Goal: Task Accomplishment & Management: Manage account settings

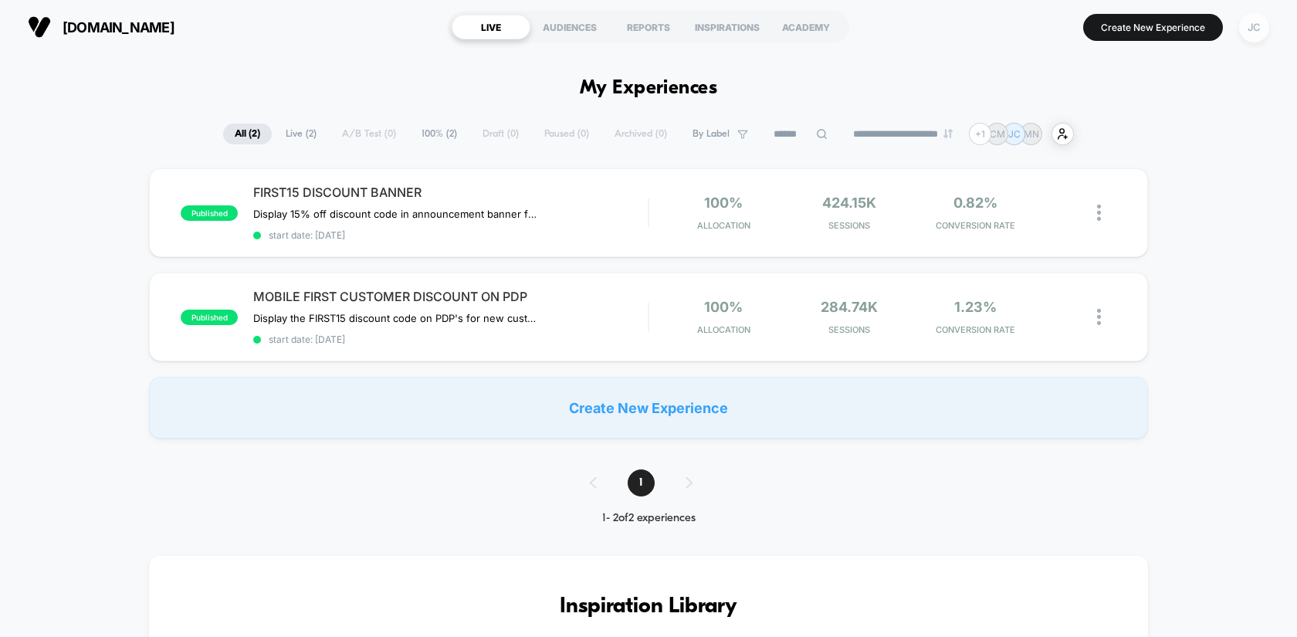
click at [1248, 25] on div "JC" at bounding box center [1254, 27] width 30 height 30
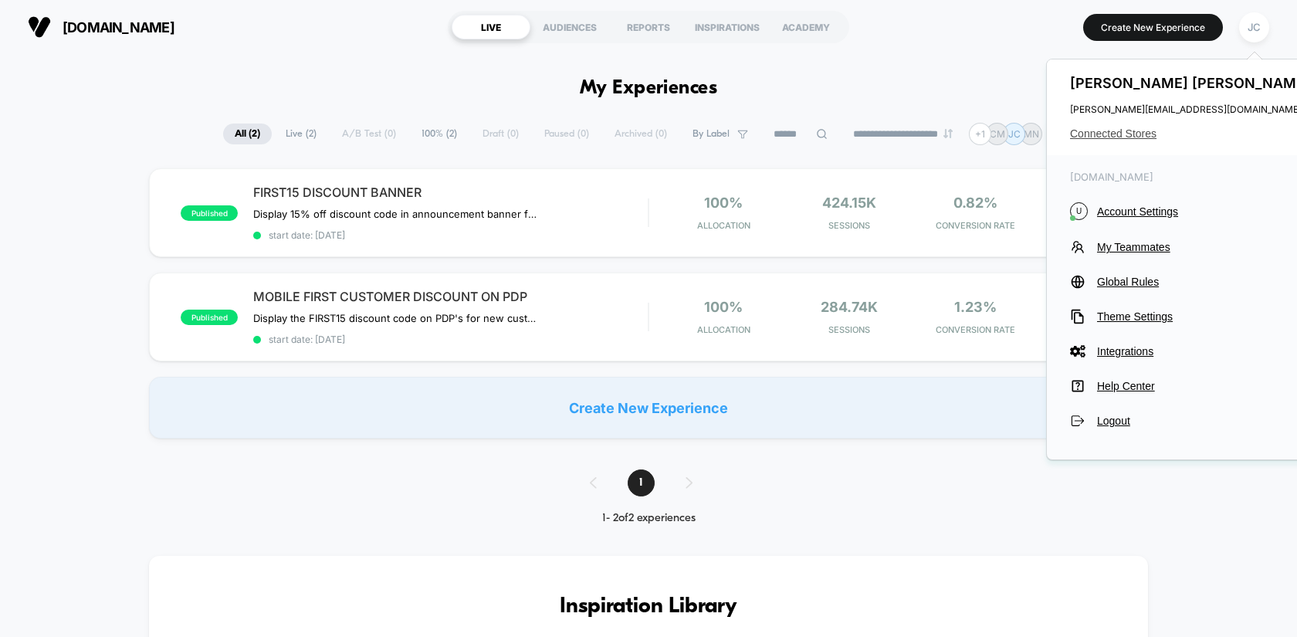
click at [1094, 130] on span "Connected Stores" at bounding box center [1192, 133] width 244 height 12
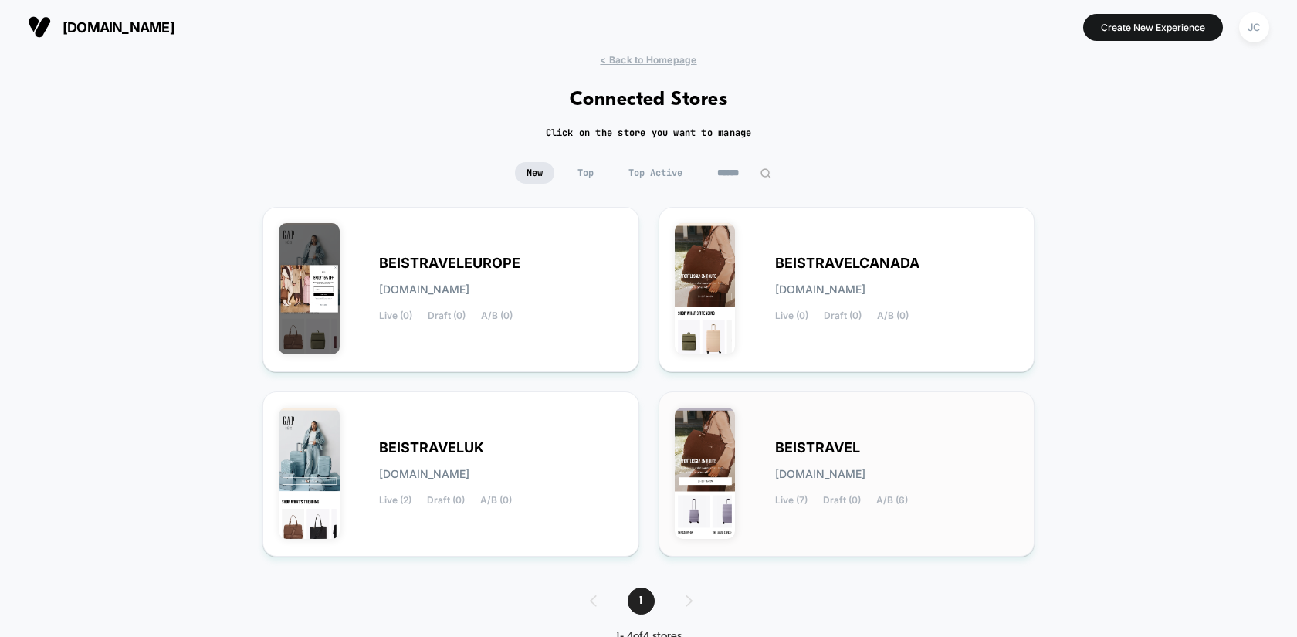
click at [859, 417] on div "BEISTRAVEL [DOMAIN_NAME] Live (7) Draft (0) A/B (6)" at bounding box center [847, 474] width 344 height 133
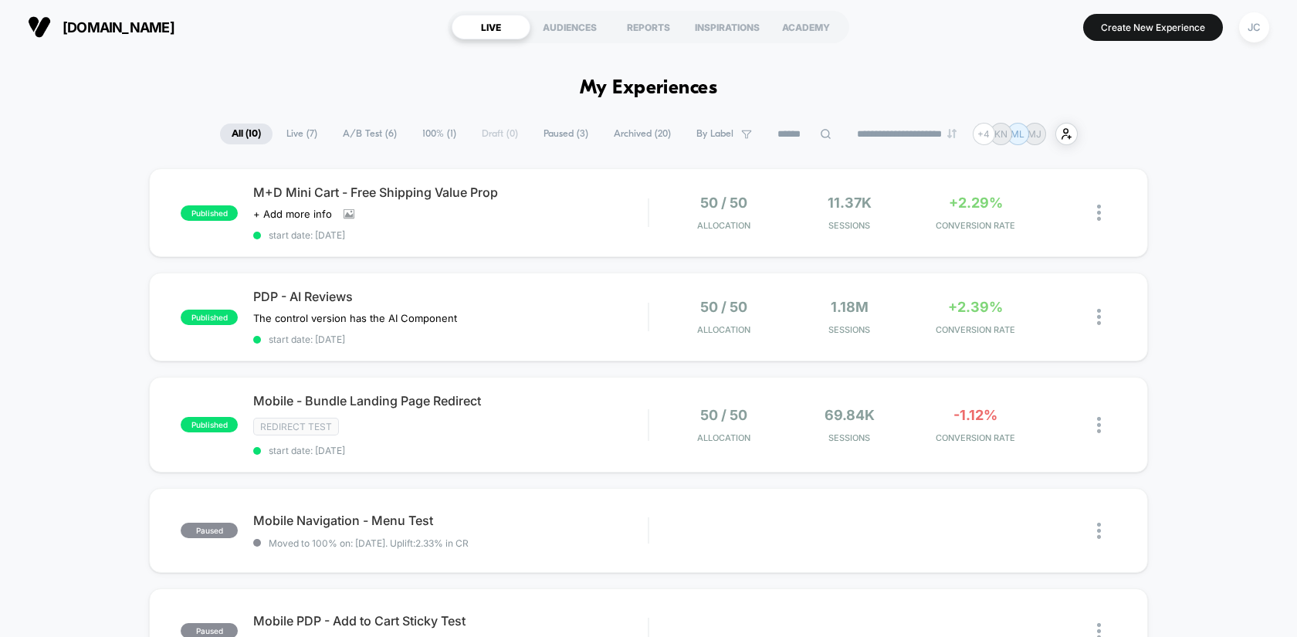
click at [296, 137] on span "Live ( 7 )" at bounding box center [302, 134] width 54 height 21
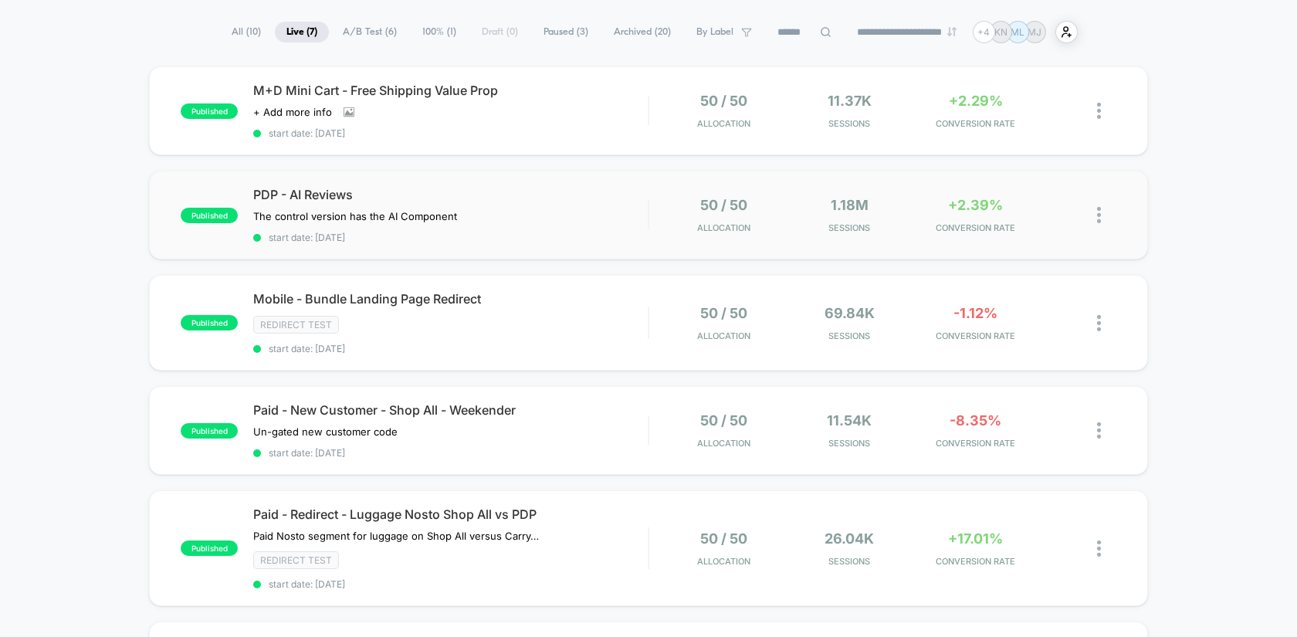
scroll to position [232, 0]
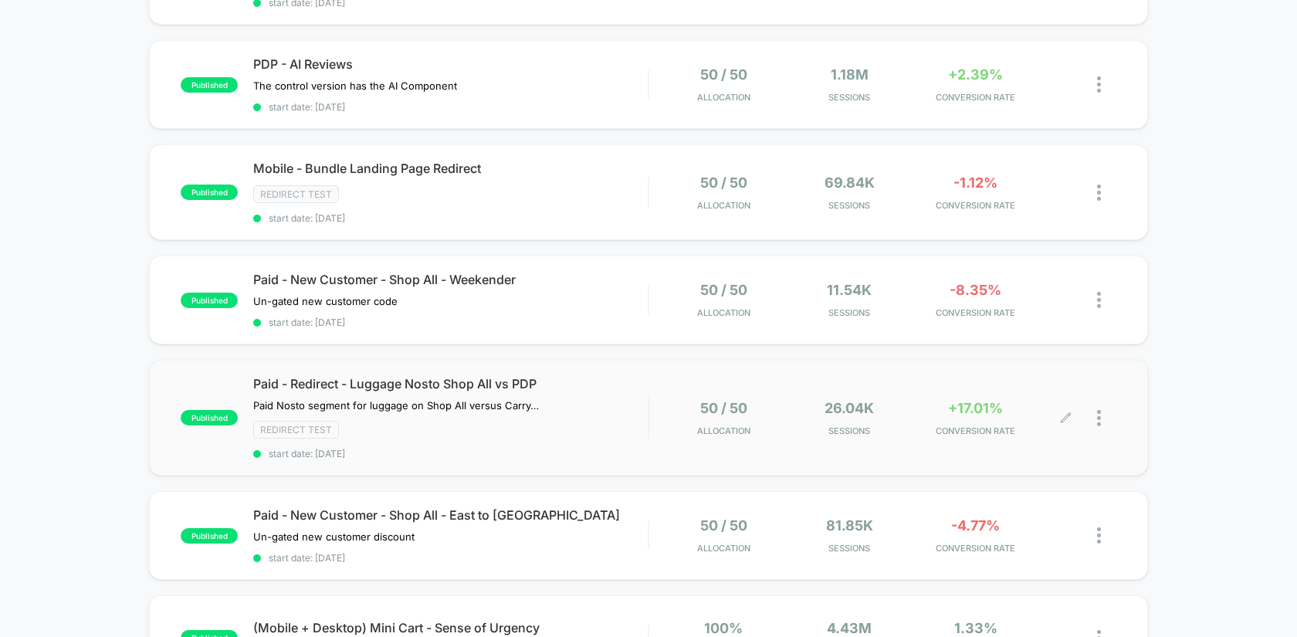
click at [1100, 420] on div at bounding box center [1106, 418] width 19 height 36
click at [1061, 398] on div "Pause" at bounding box center [1019, 395] width 139 height 35
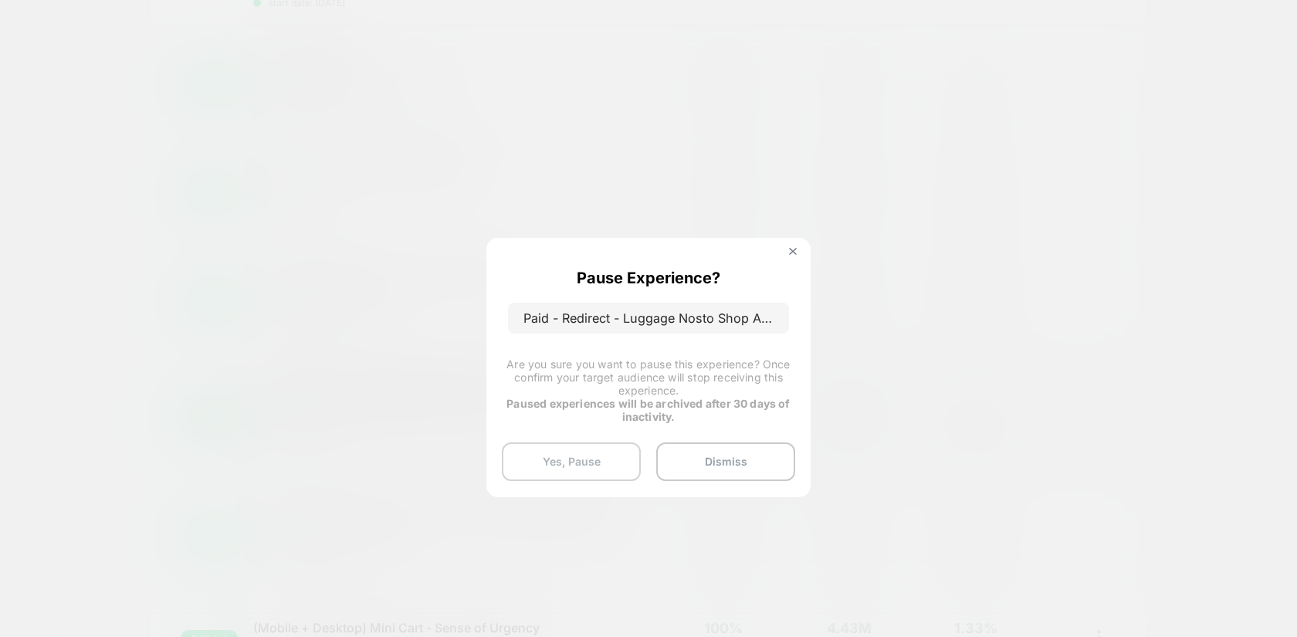
click at [604, 458] on button "Yes, Pause" at bounding box center [571, 461] width 139 height 39
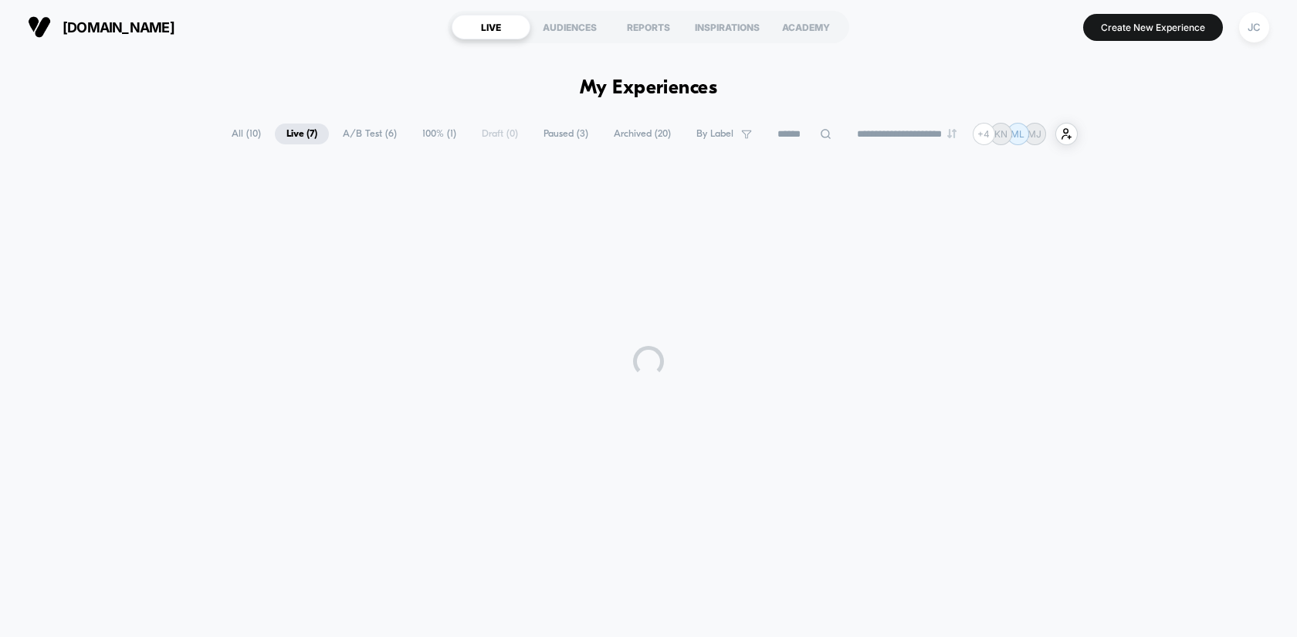
scroll to position [0, 0]
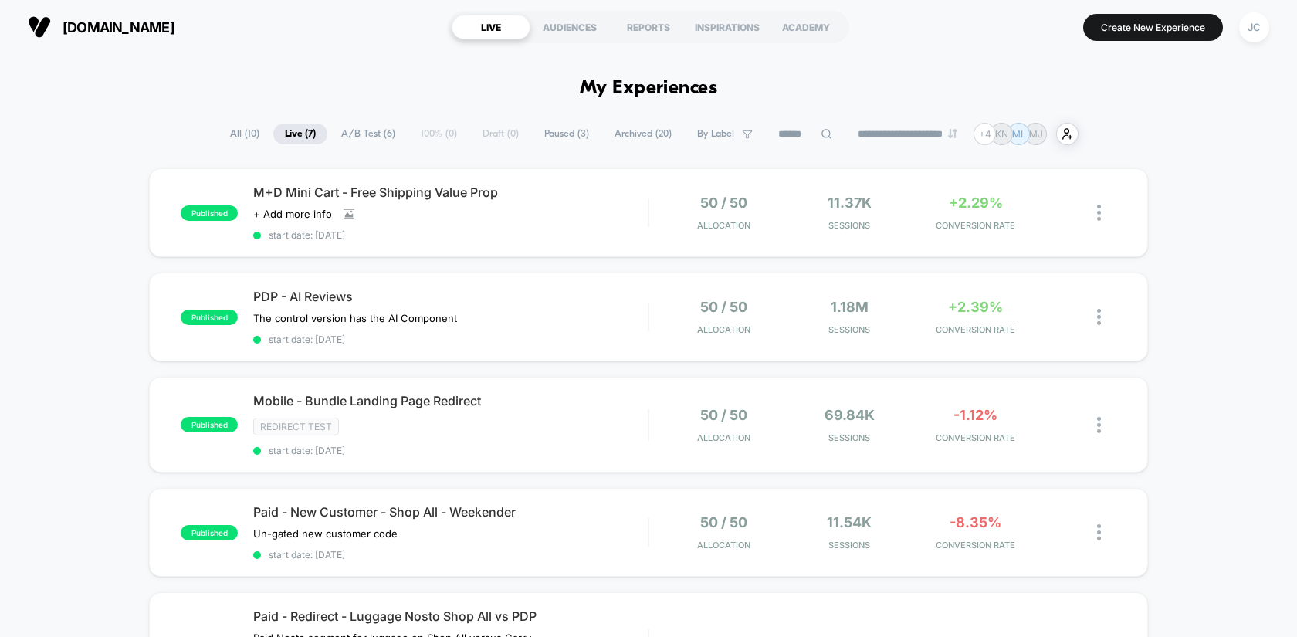
click at [297, 138] on span "Live ( 7 )" at bounding box center [300, 134] width 54 height 21
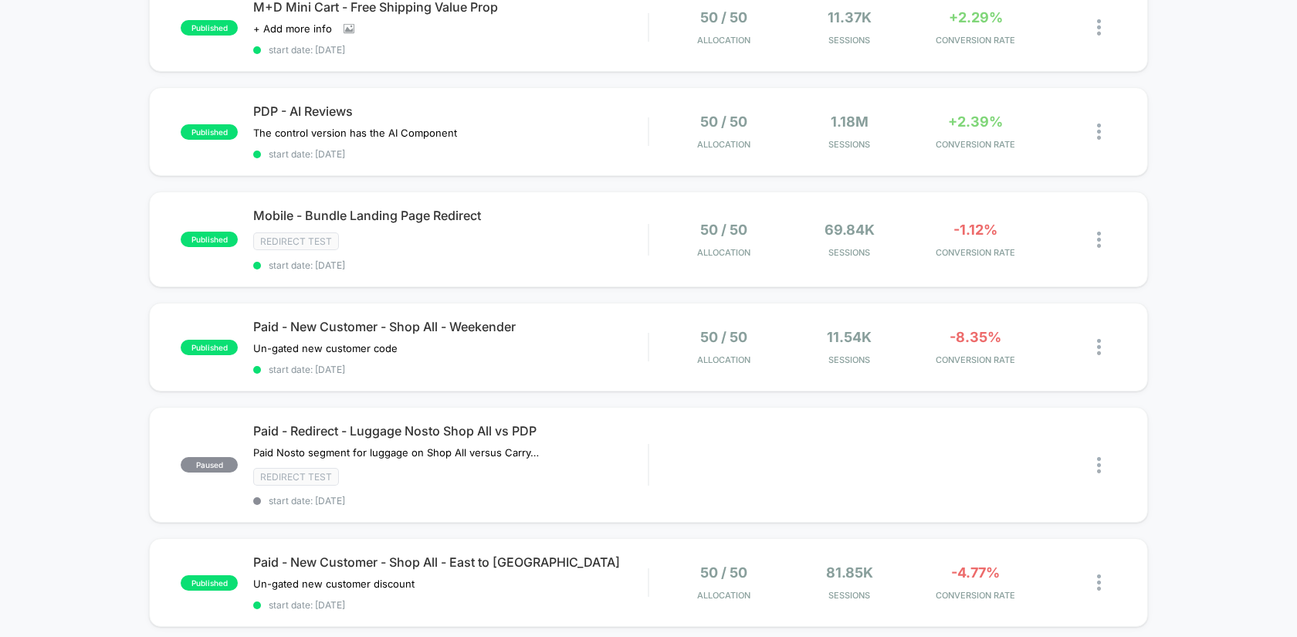
scroll to position [54, 0]
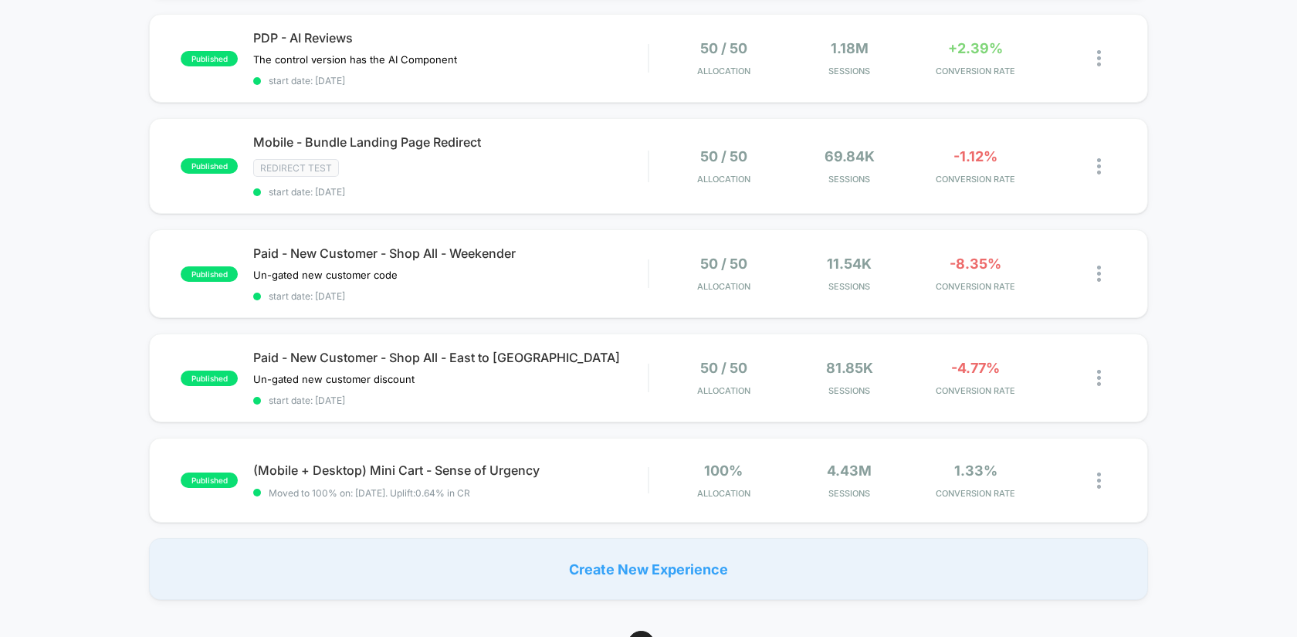
scroll to position [296, 0]
